Goal: Task Accomplishment & Management: Manage account settings

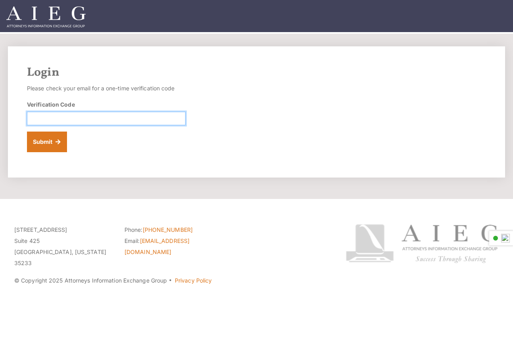
click at [93, 115] on input "Verification Code" at bounding box center [106, 118] width 159 height 13
click at [244, 92] on div "Login Please check your email for a one-time verification code Verification Cod…" at bounding box center [256, 111] width 497 height 131
click at [115, 119] on input "Verification Code" at bounding box center [106, 118] width 159 height 13
drag, startPoint x: 46, startPoint y: 157, endPoint x: 51, endPoint y: 102, distance: 55.8
click at [46, 158] on div "Login Please check your email for a one-time verification code Verification Cod…" at bounding box center [256, 111] width 497 height 131
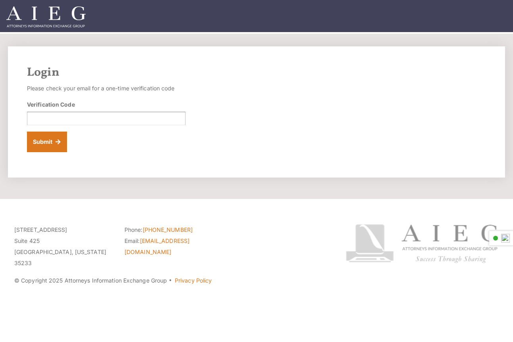
click at [266, 85] on div "Login Please check your email for a one-time verification code Verification Cod…" at bounding box center [256, 111] width 497 height 131
